Goal: Information Seeking & Learning: Understand process/instructions

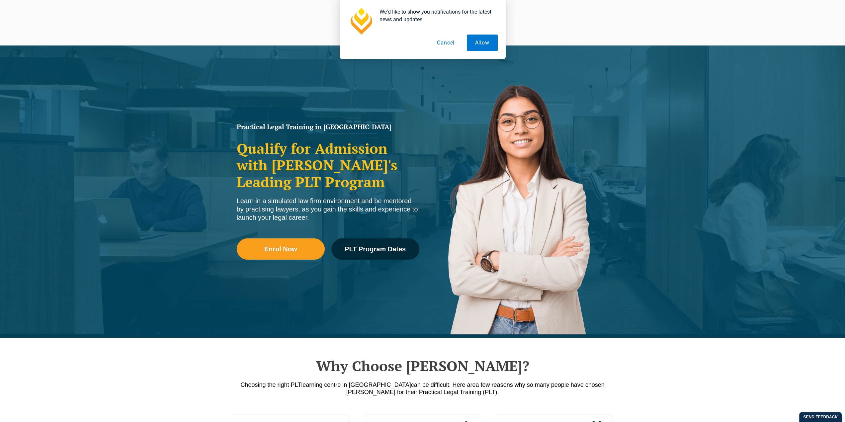
click at [444, 42] on button "Cancel" at bounding box center [446, 43] width 34 height 17
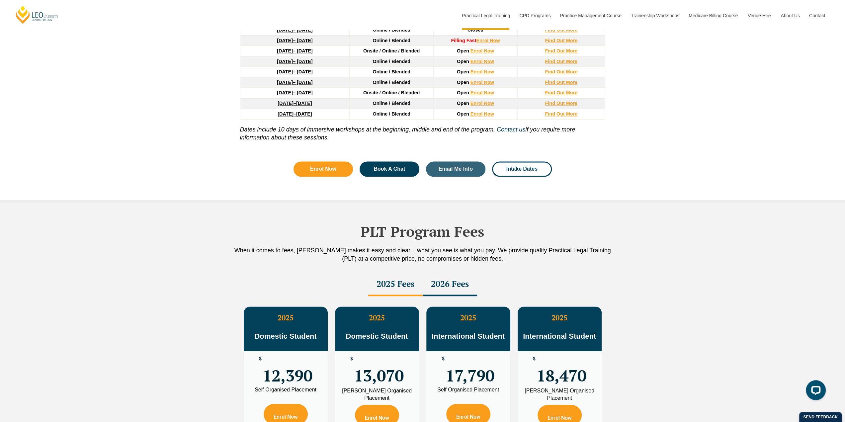
scroll to position [897, 0]
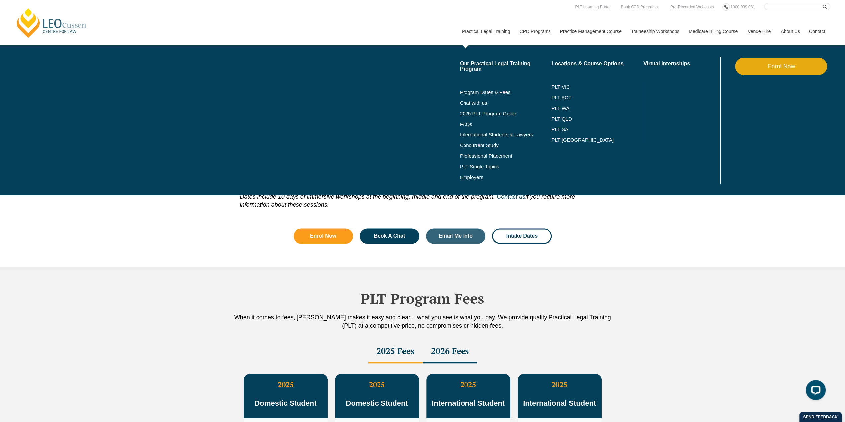
click at [494, 31] on link "Practical Legal Training" at bounding box center [486, 31] width 58 height 29
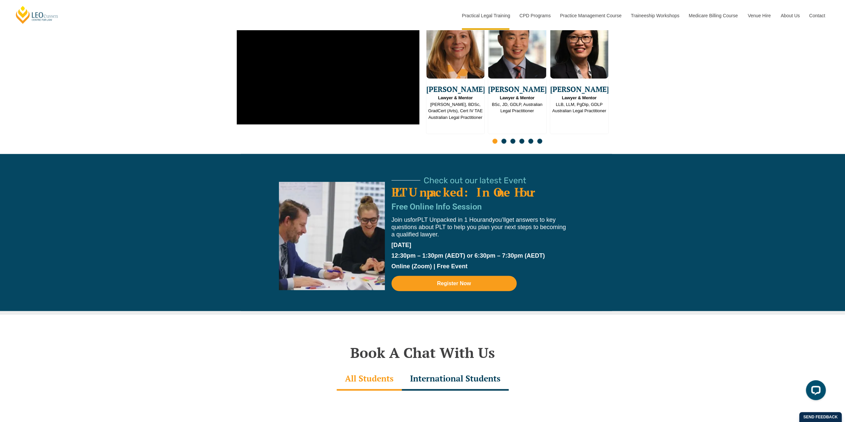
scroll to position [1793, 0]
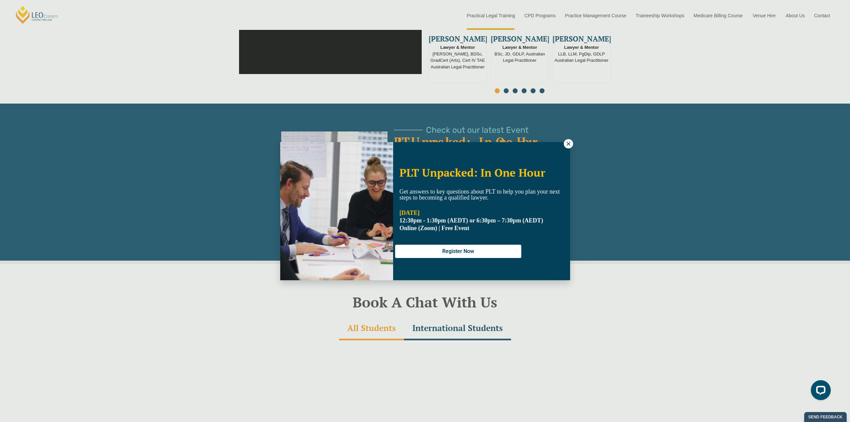
click at [570, 143] on icon at bounding box center [569, 144] width 6 height 6
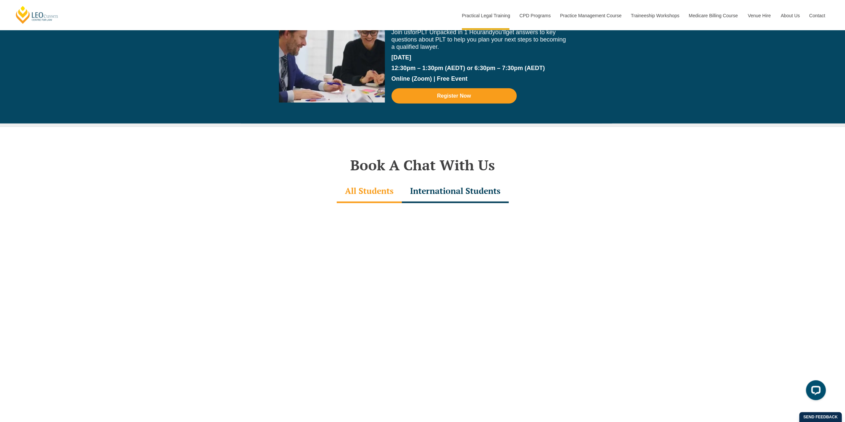
scroll to position [1926, 0]
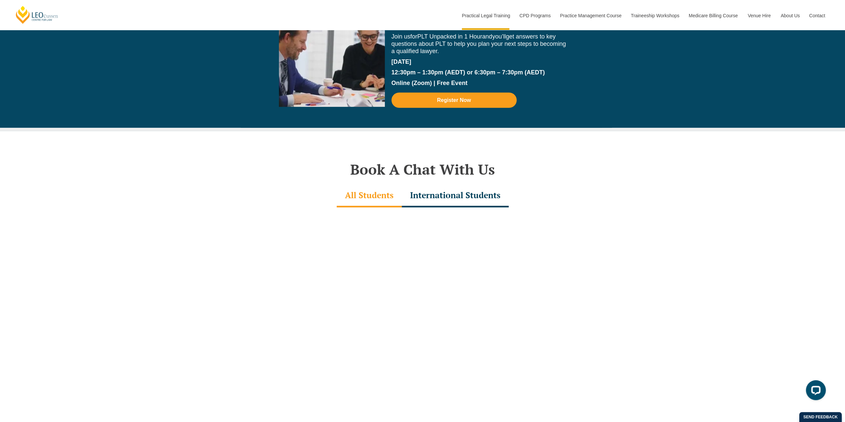
click at [425, 184] on div "International Students" at bounding box center [455, 195] width 107 height 23
click at [364, 184] on div "All Students" at bounding box center [369, 195] width 65 height 23
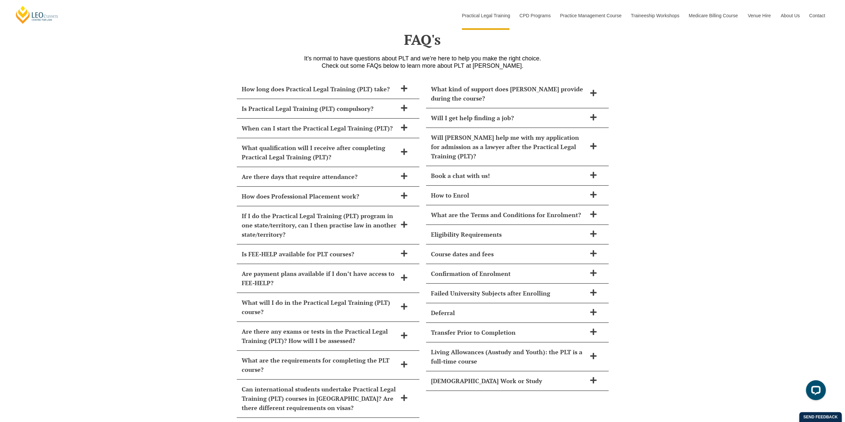
scroll to position [2989, 0]
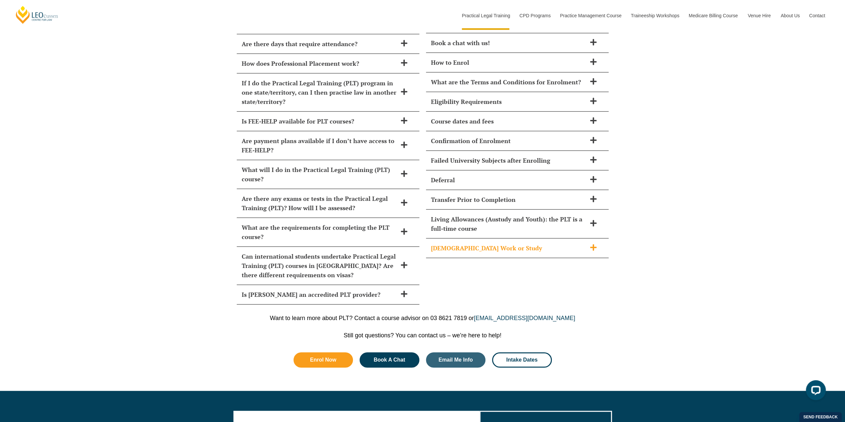
click at [548, 243] on h2 "[DEMOGRAPHIC_DATA] Work or Study" at bounding box center [508, 247] width 155 height 9
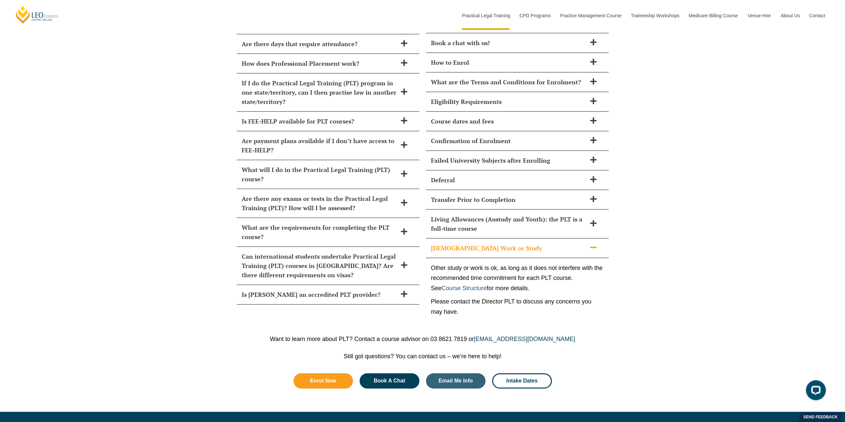
click at [476, 285] on link "Course Structure" at bounding box center [464, 288] width 45 height 7
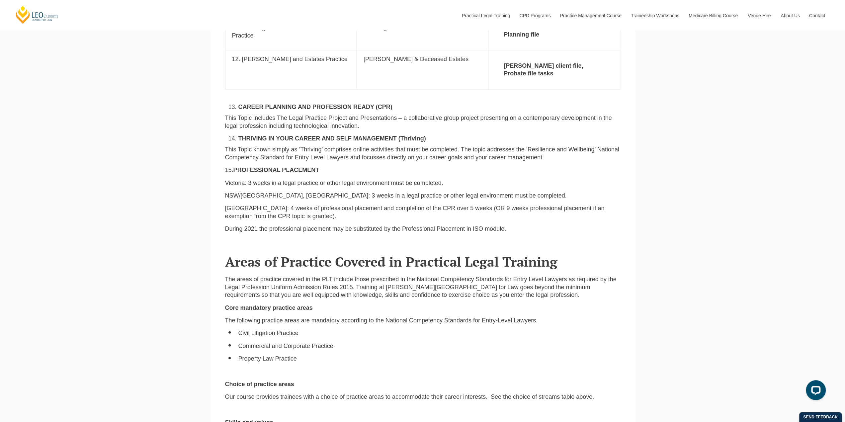
scroll to position [1528, 0]
